Goal: Task Accomplishment & Management: Manage account settings

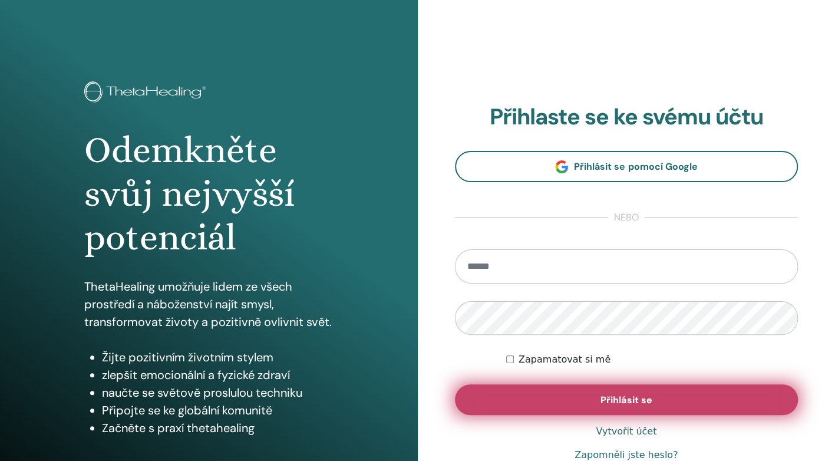
type input "**********"
click at [527, 395] on button "Přihlásit se" at bounding box center [626, 399] width 343 height 31
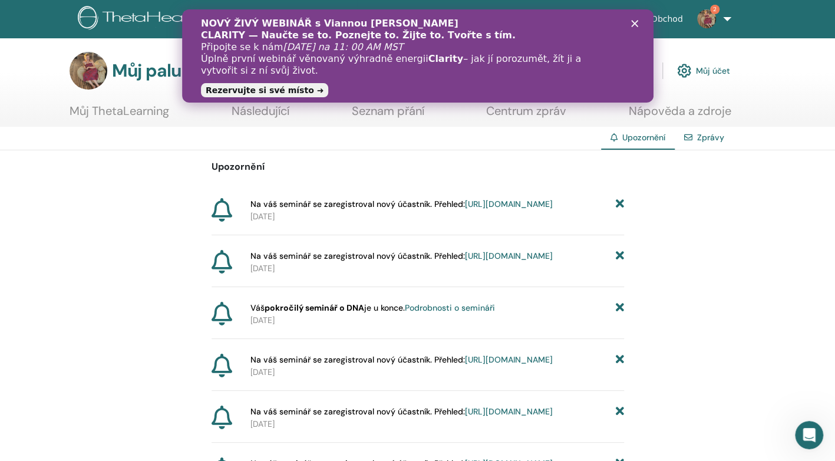
click at [636, 24] on icon "Zavřít" at bounding box center [633, 23] width 7 height 7
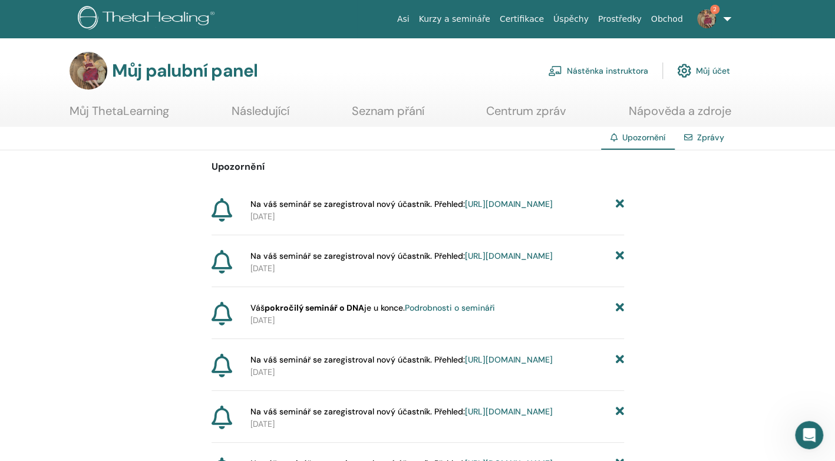
click at [465, 209] on link "https://member.thetahealing.com/instructor/seminar/377975/attendees" at bounding box center [509, 203] width 88 height 11
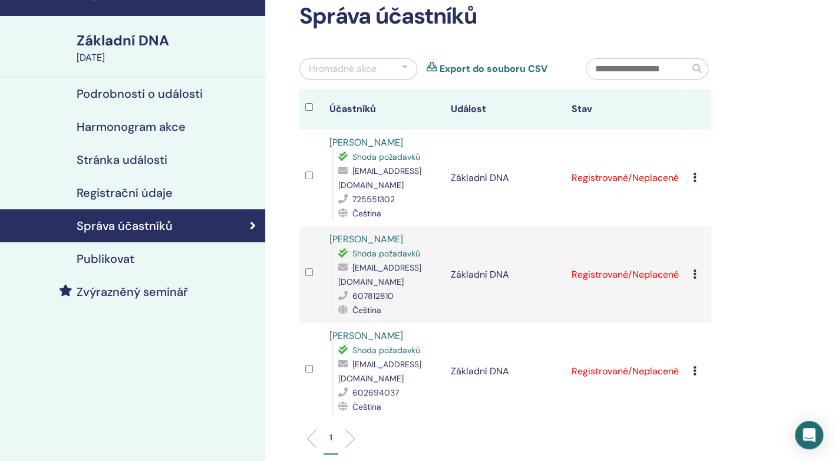
scroll to position [71, 0]
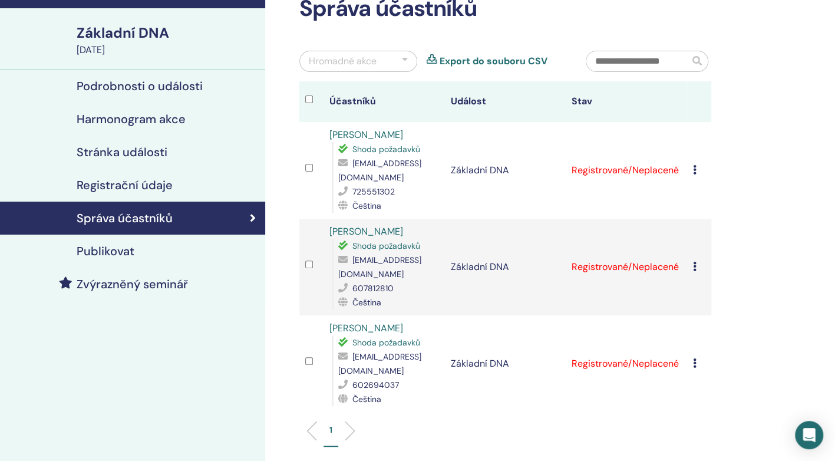
click at [693, 165] on icon at bounding box center [695, 169] width 4 height 9
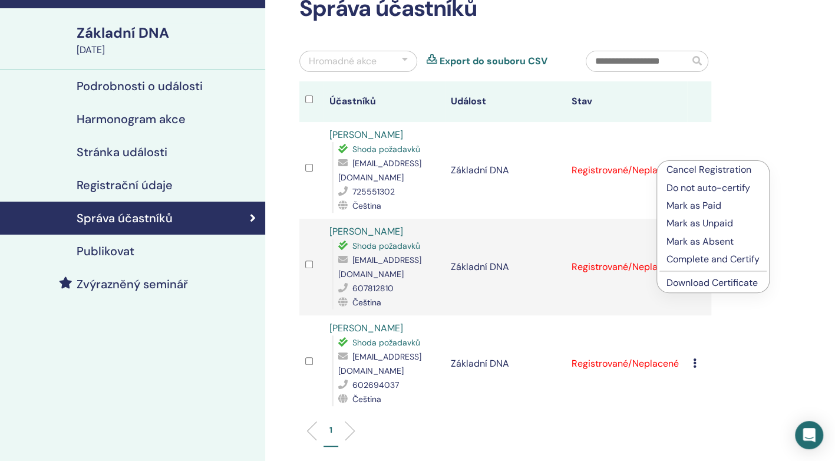
click at [627, 219] on td "Registrované/Neplacené" at bounding box center [625, 267] width 121 height 97
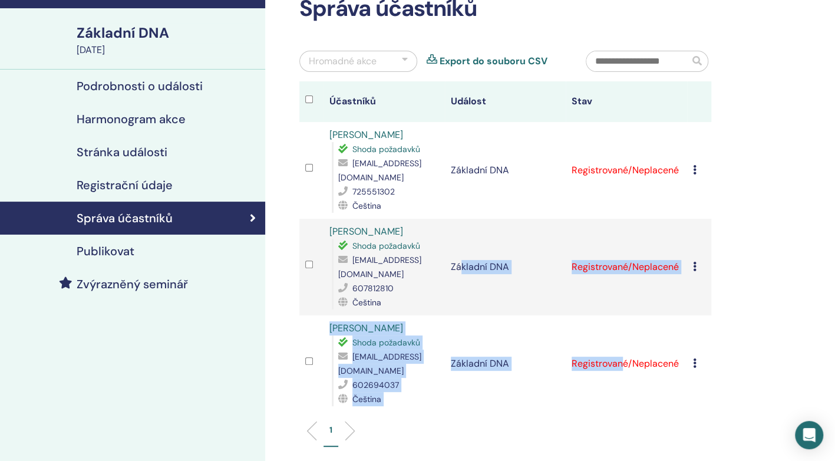
drag, startPoint x: 619, startPoint y: 309, endPoint x: 497, endPoint y: 317, distance: 122.2
click at [497, 317] on tr "Petra Petra Shoda požadavků petra740823@seznam.cz 602694037 Čeština Základní DN…" at bounding box center [505, 363] width 412 height 97
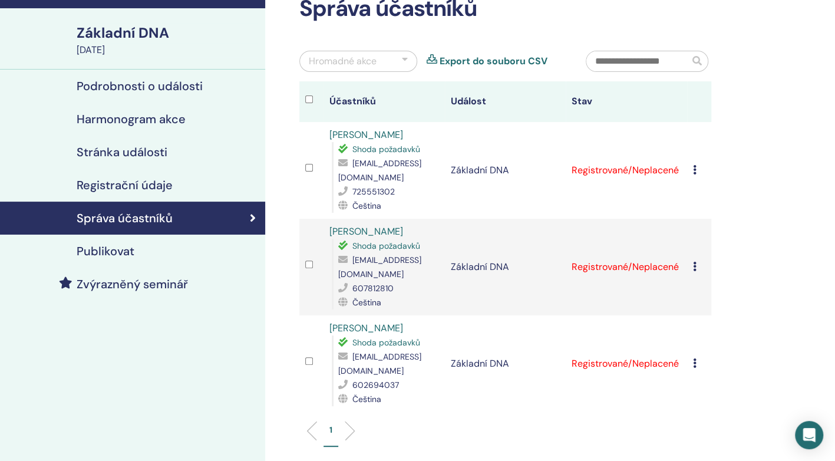
click at [726, 343] on div "Správa účastníků Hromadné akce Export do souboru CSV Účastníků Událost Stav Kat…" at bounding box center [543, 295] width 557 height 656
click at [690, 346] on td "Cancel Registration Do not auto-certify Mark as Paid Mark as Unpaid Mark as Abs…" at bounding box center [699, 363] width 24 height 97
click at [694, 358] on icon at bounding box center [695, 362] width 4 height 9
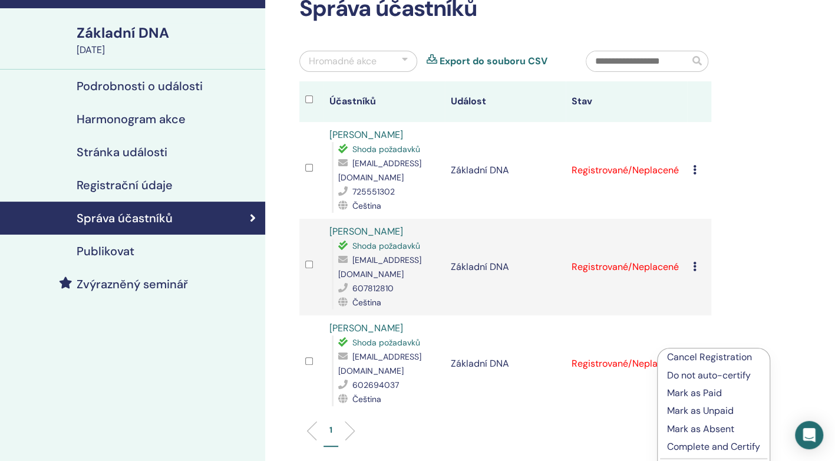
click at [681, 390] on p "Mark as Paid" at bounding box center [713, 393] width 93 height 14
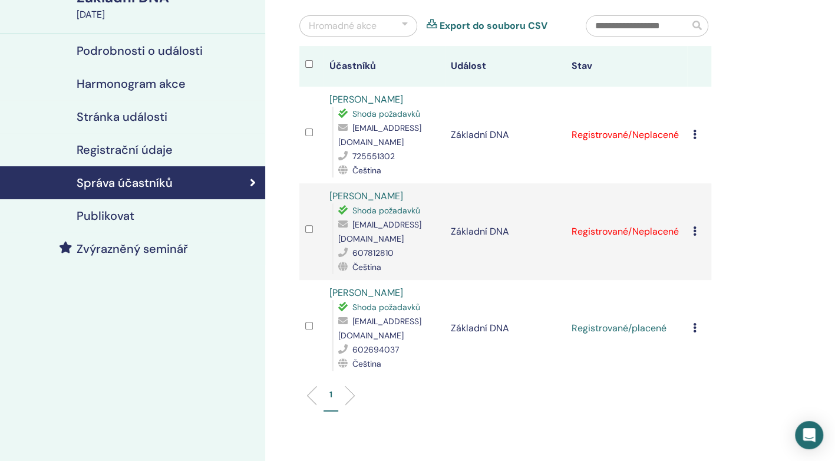
scroll to position [118, 0]
